Goal: Task Accomplishment & Management: Complete application form

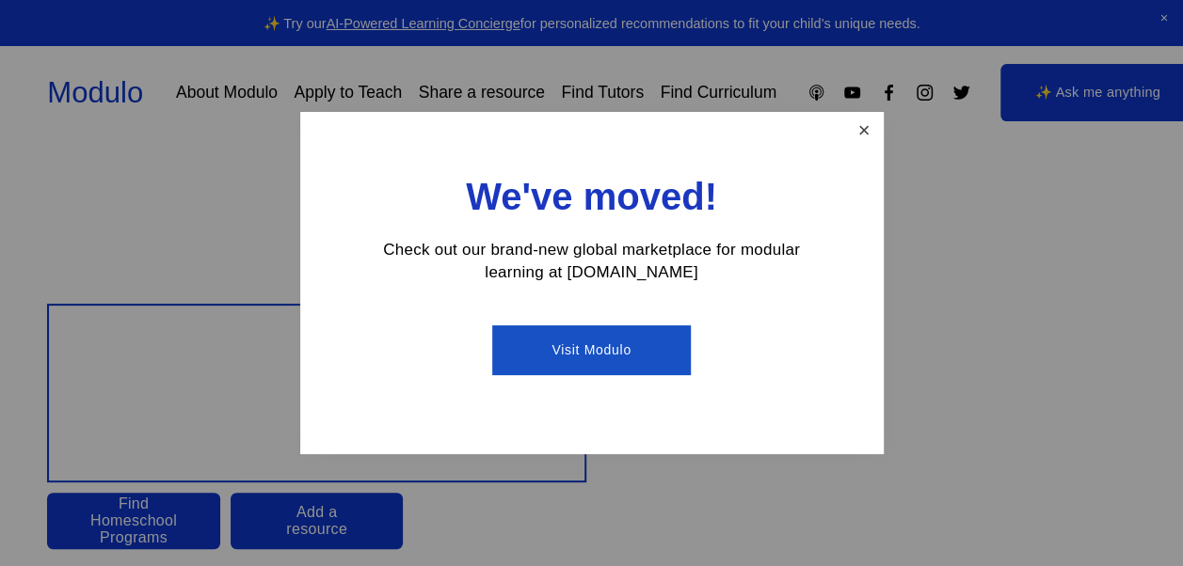
click at [858, 144] on link "Close" at bounding box center [863, 131] width 33 height 33
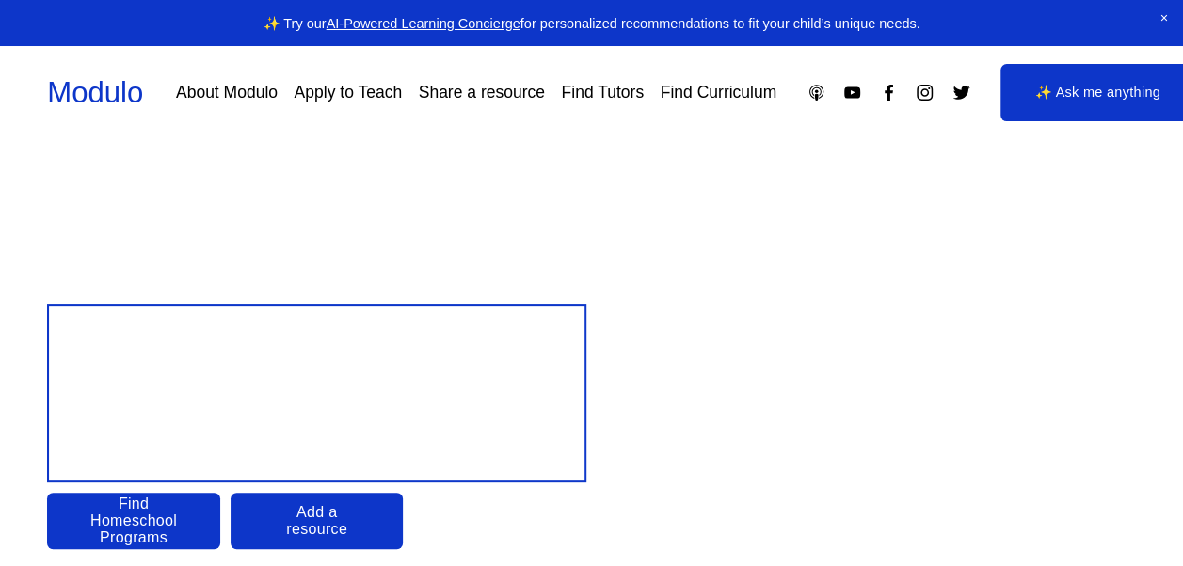
click at [402, 85] on link "Apply to Teach" at bounding box center [347, 92] width 107 height 33
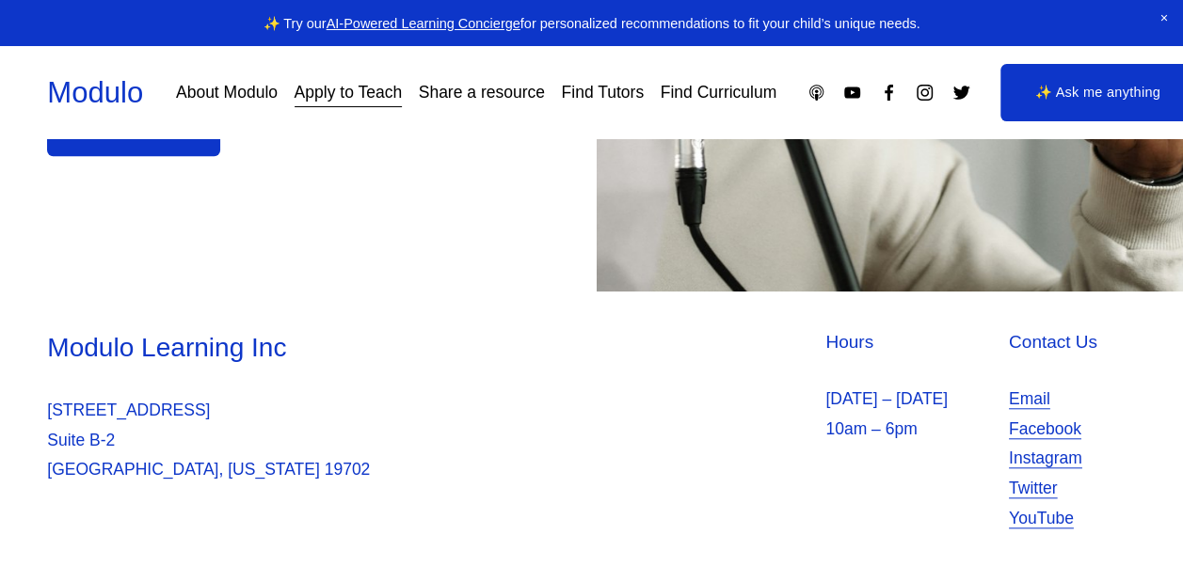
scroll to position [666, 0]
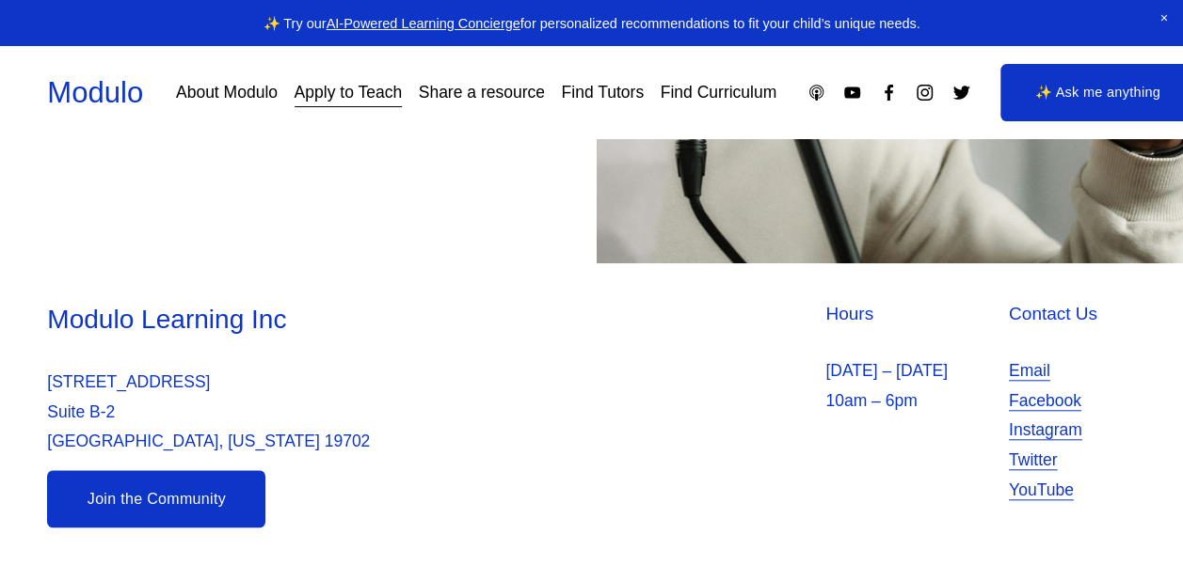
click at [278, 81] on link "About Modulo" at bounding box center [227, 92] width 102 height 33
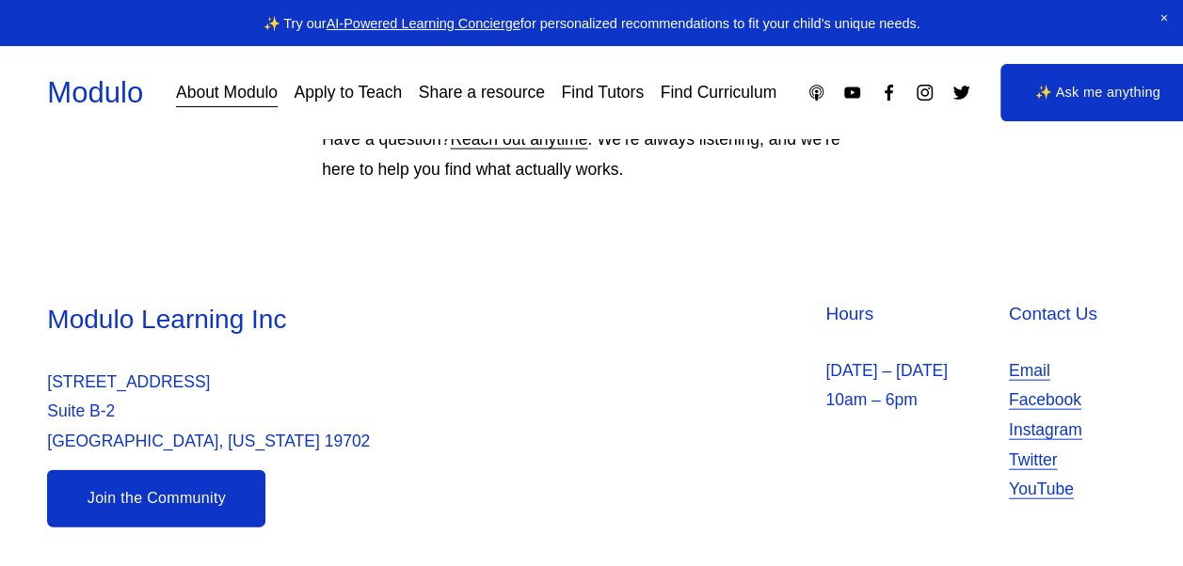
scroll to position [1924, 0]
click at [402, 77] on link "Apply to Teach" at bounding box center [347, 92] width 107 height 33
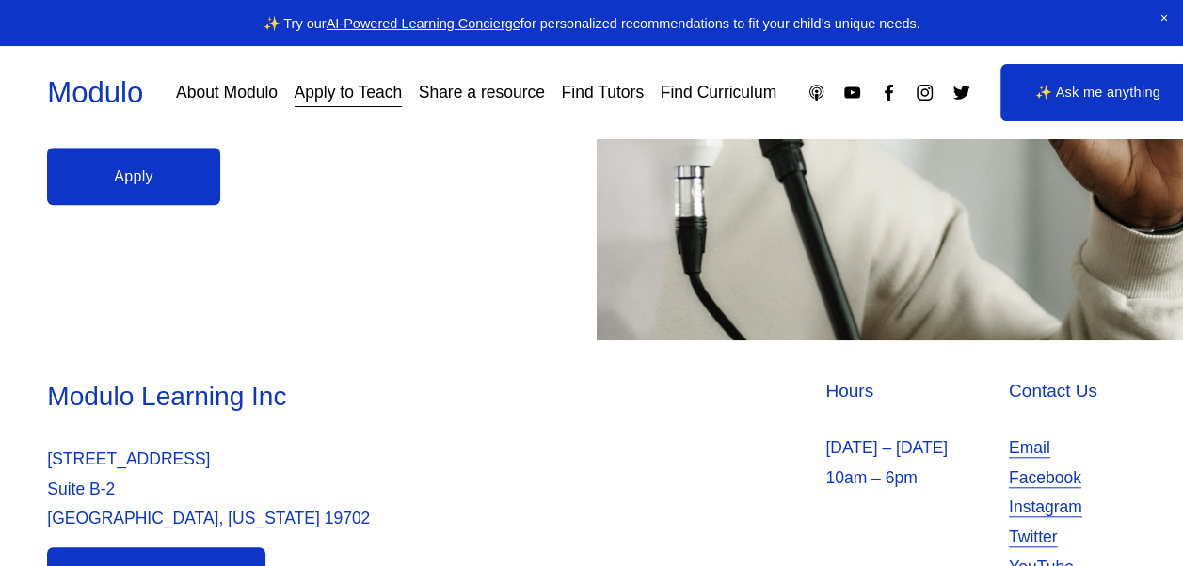
scroll to position [666, 0]
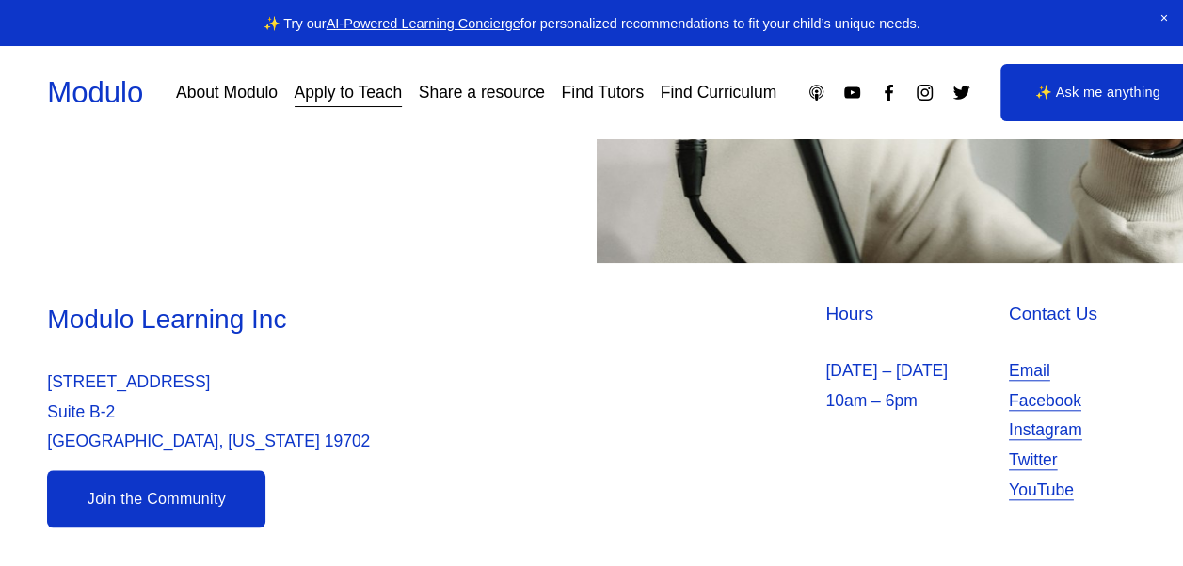
click at [193, 497] on link "Join the Community" at bounding box center [156, 498] width 218 height 57
